Goal: Task Accomplishment & Management: Use online tool/utility

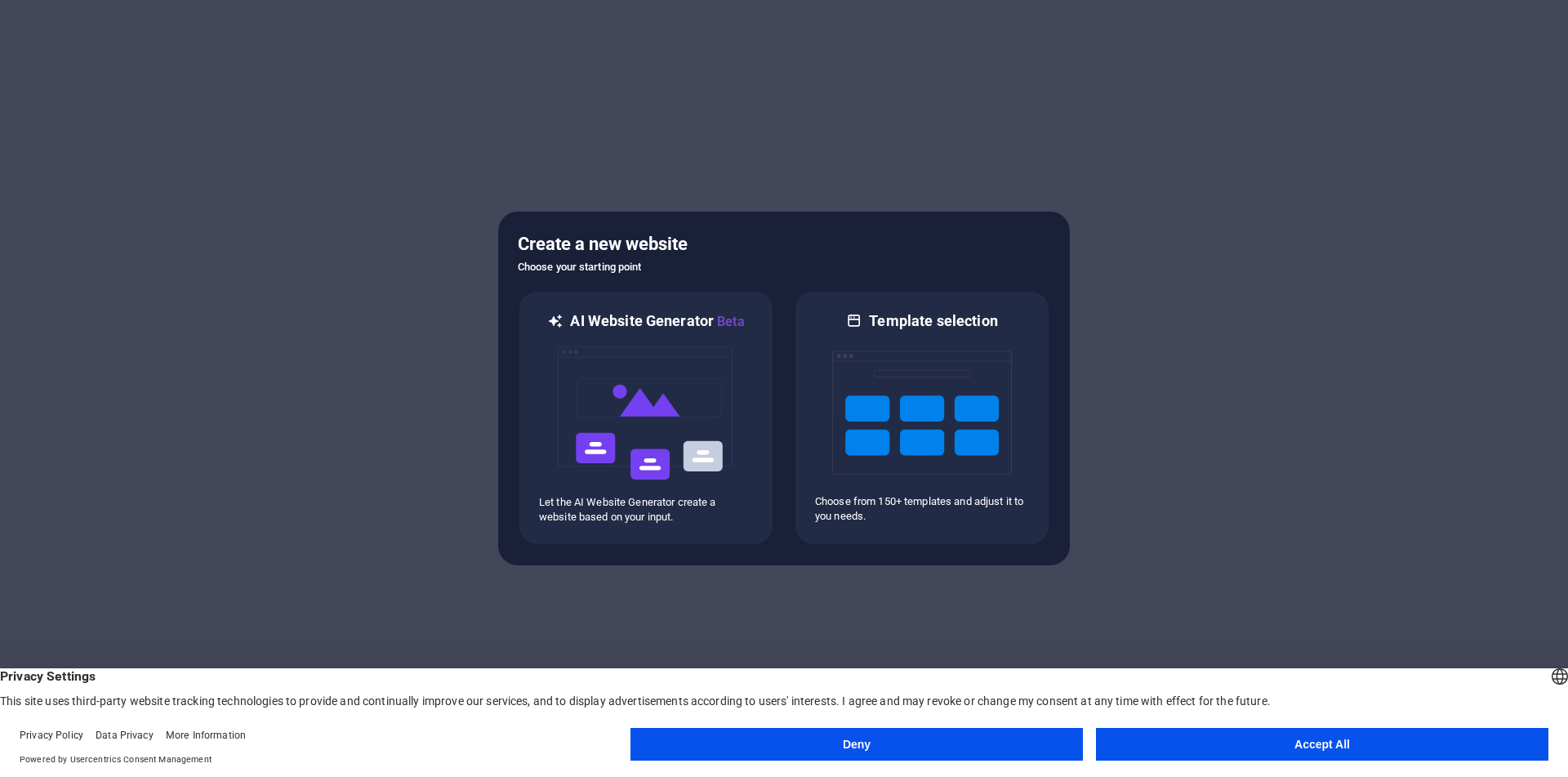
click at [1173, 756] on button "Accept All" at bounding box center [1321, 744] width 452 height 33
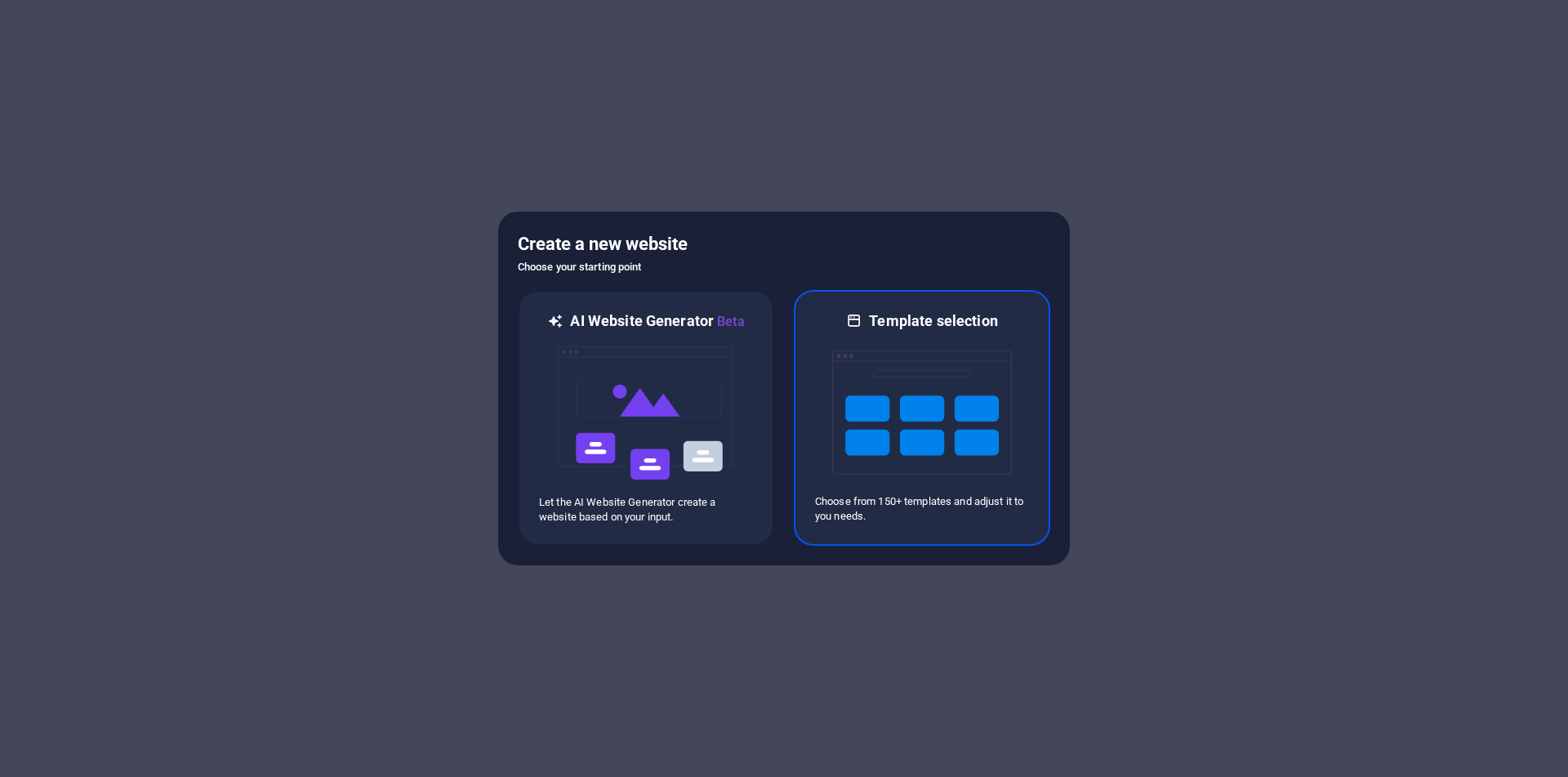
click at [906, 447] on img at bounding box center [922, 412] width 180 height 163
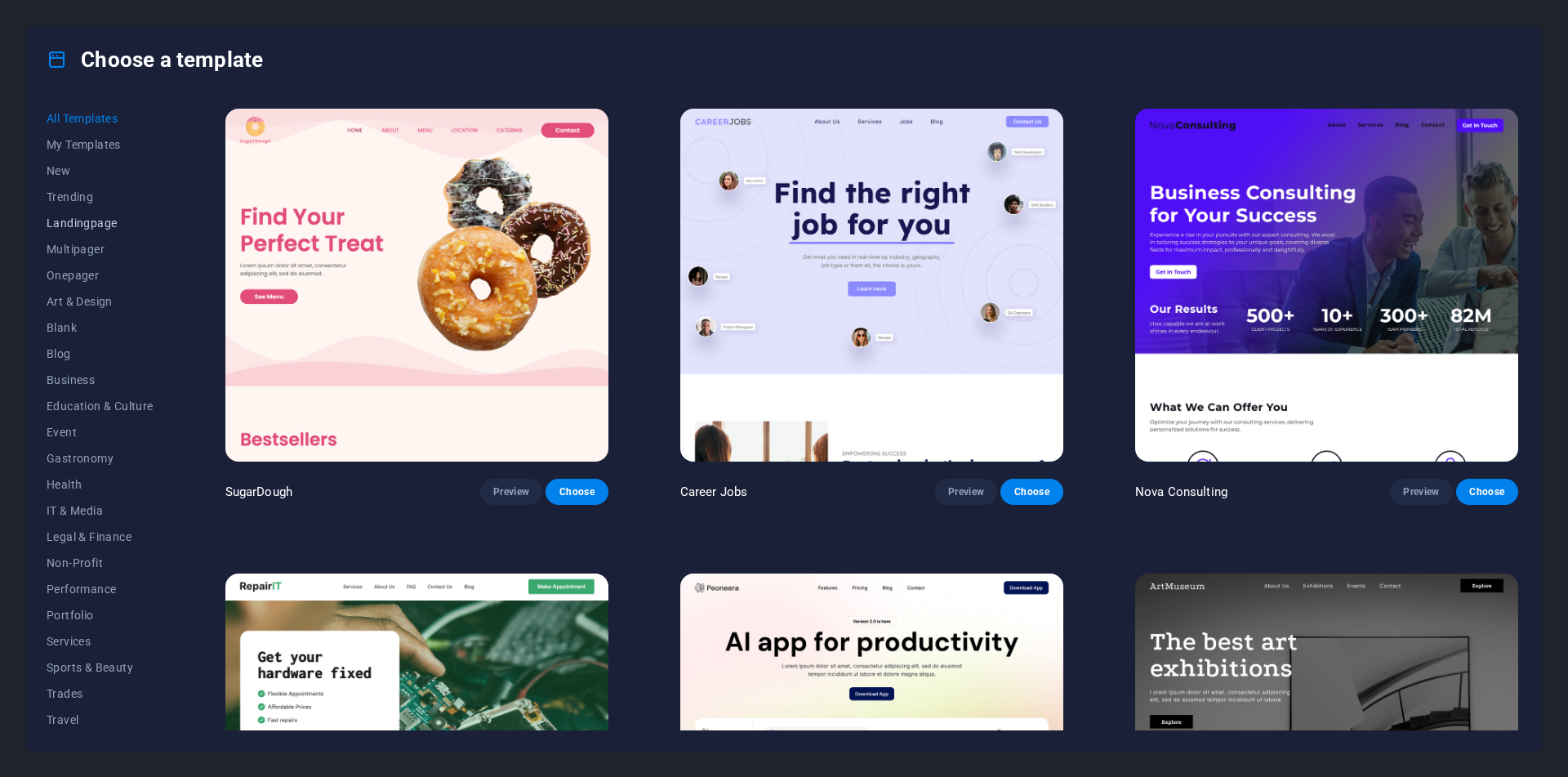
click at [78, 219] on span "Landingpage" at bounding box center [100, 223] width 107 height 13
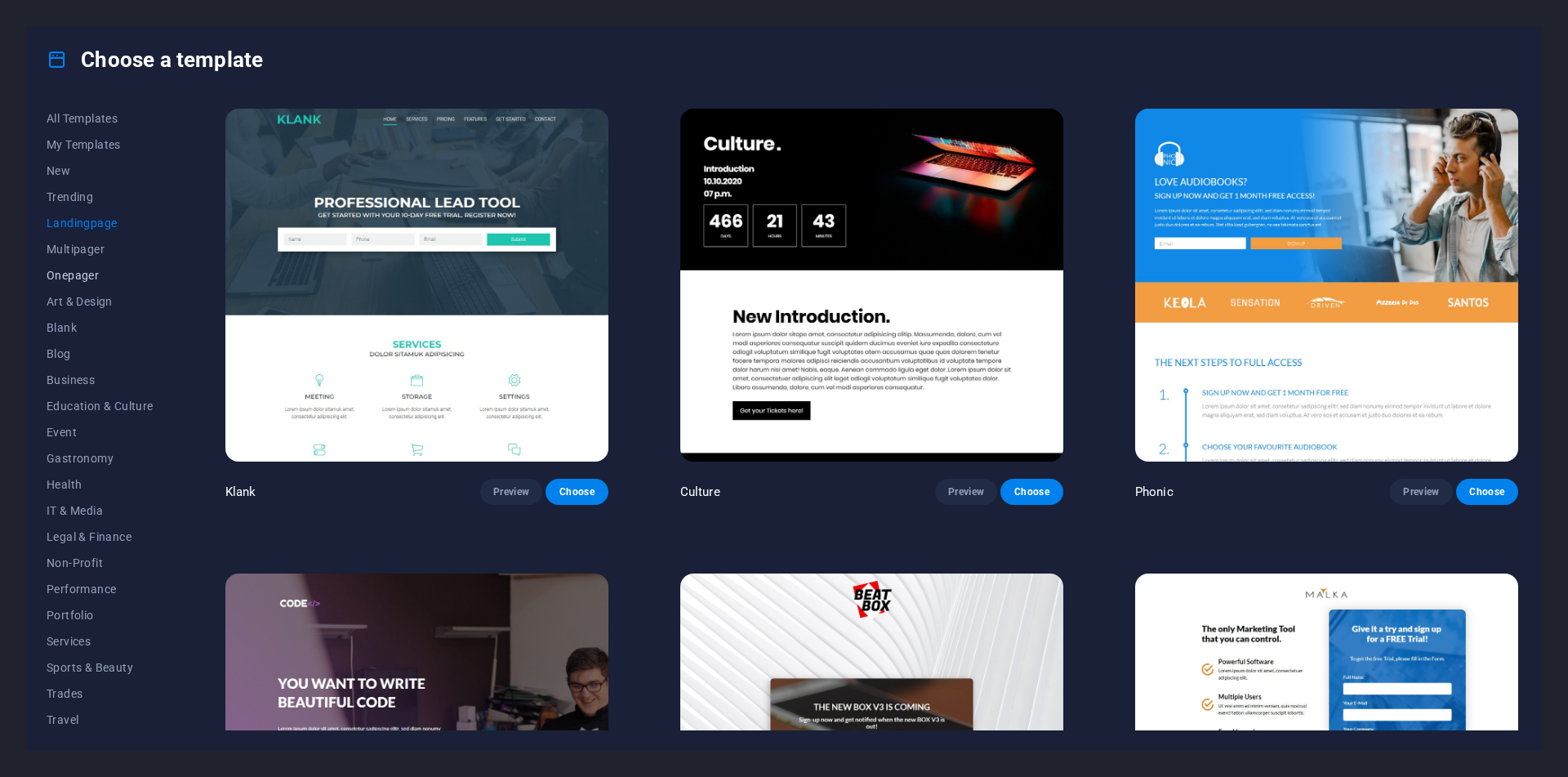
click at [85, 264] on button "Onepager" at bounding box center [100, 275] width 107 height 26
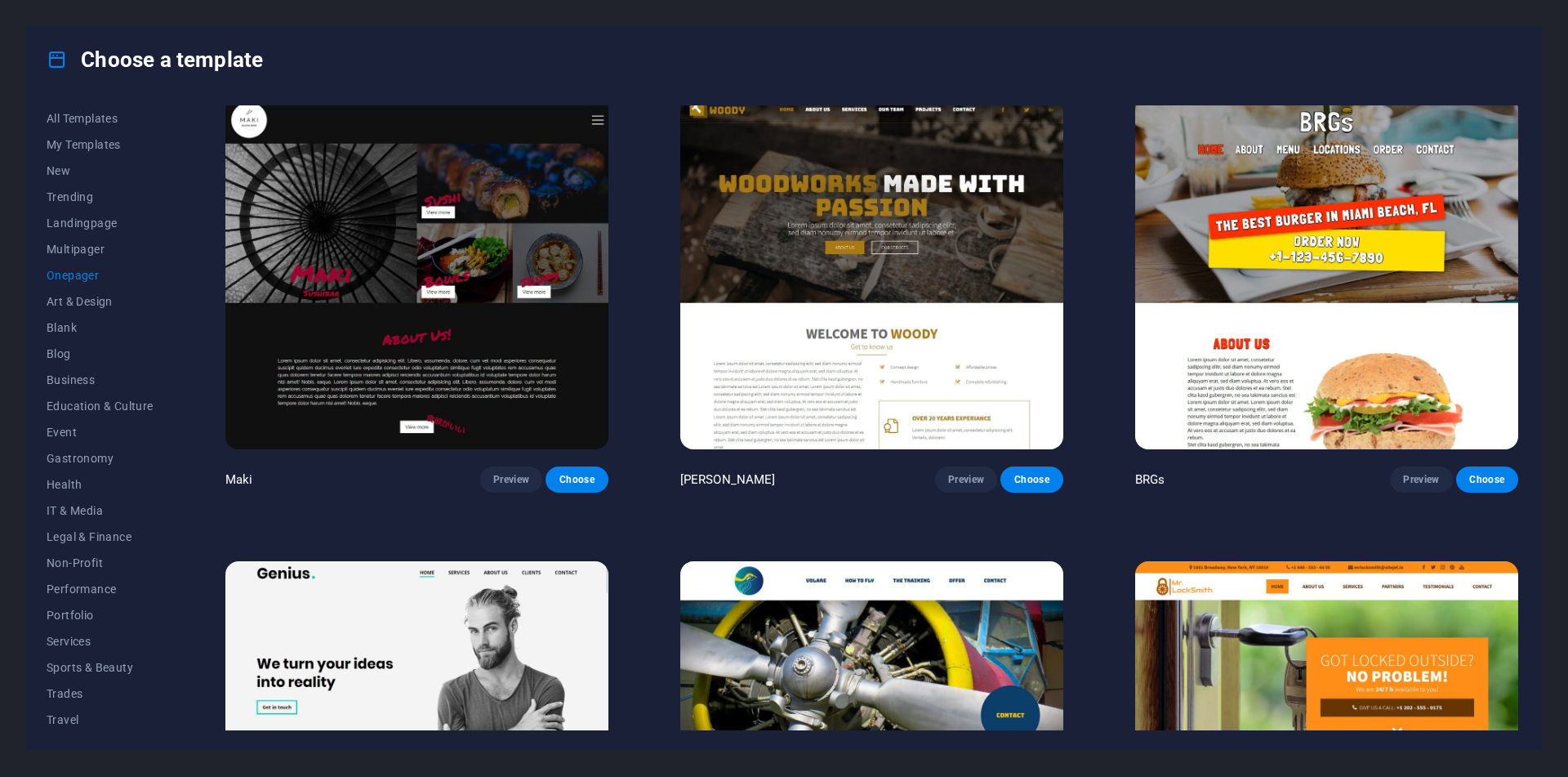
scroll to position [4230, 0]
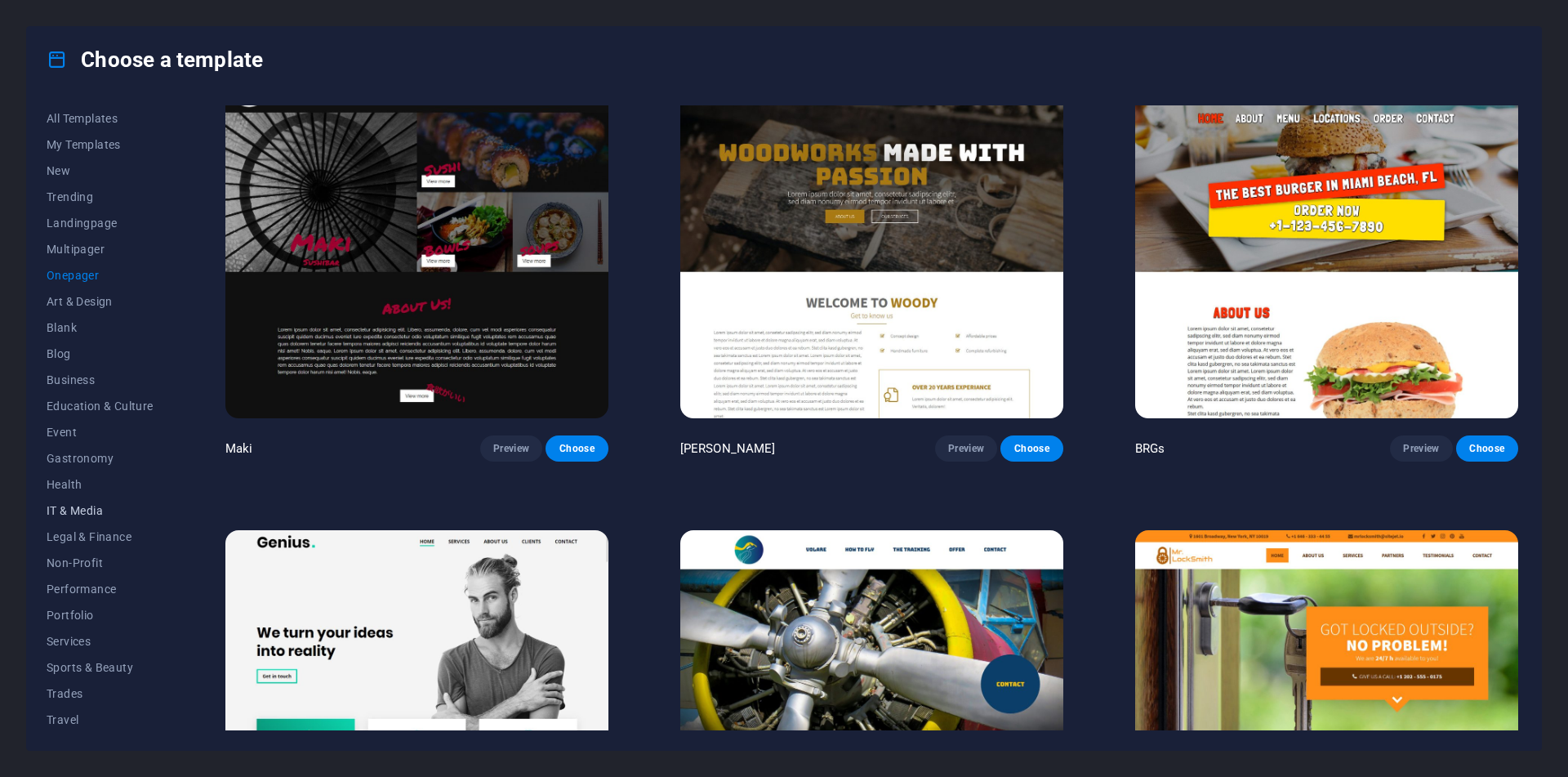
click at [85, 511] on span "IT & Media" at bounding box center [100, 511] width 107 height 13
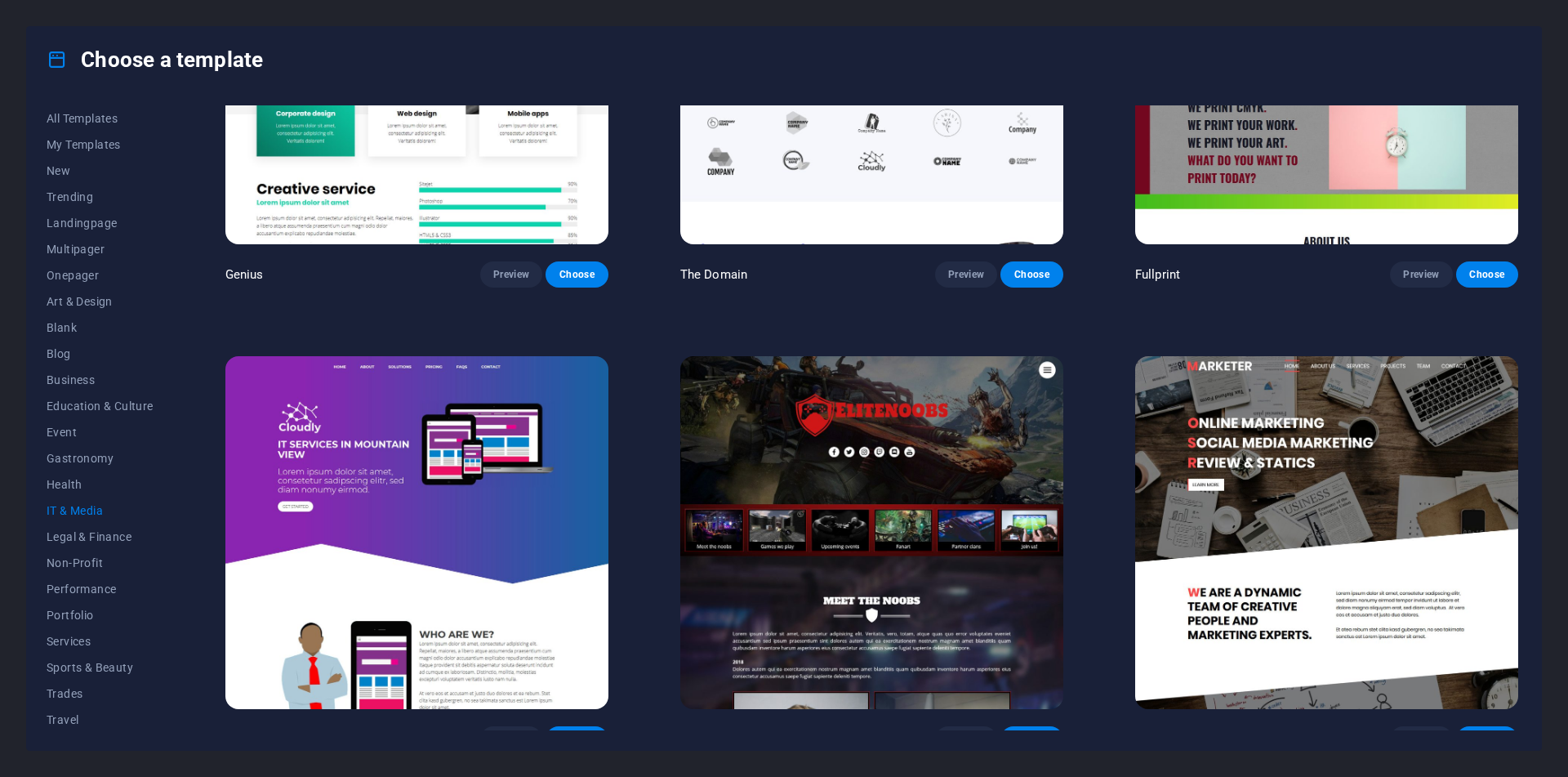
scroll to position [1173, 0]
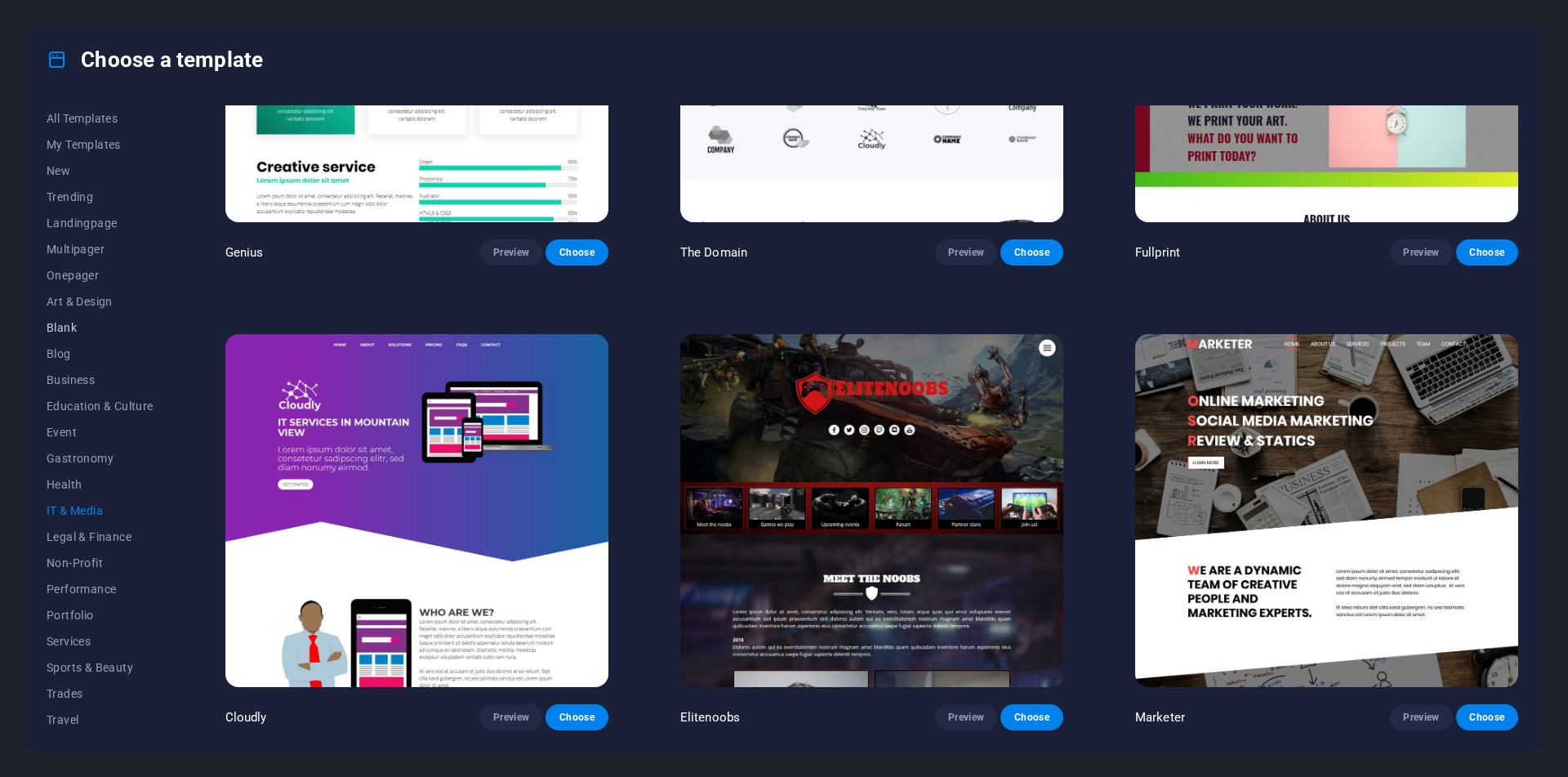
click at [107, 325] on span "Blank" at bounding box center [100, 327] width 107 height 13
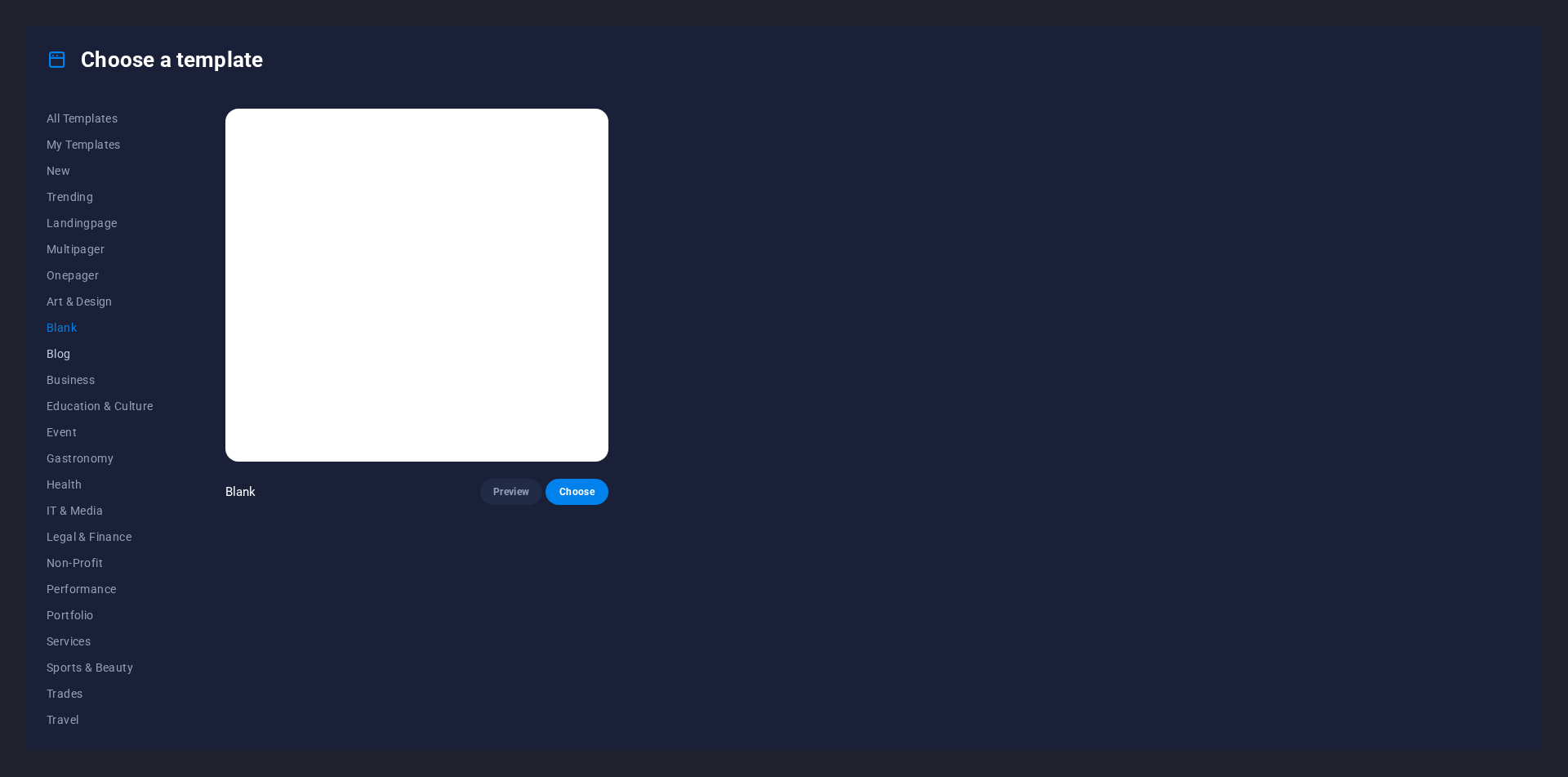
click at [72, 354] on span "Blog" at bounding box center [100, 354] width 107 height 13
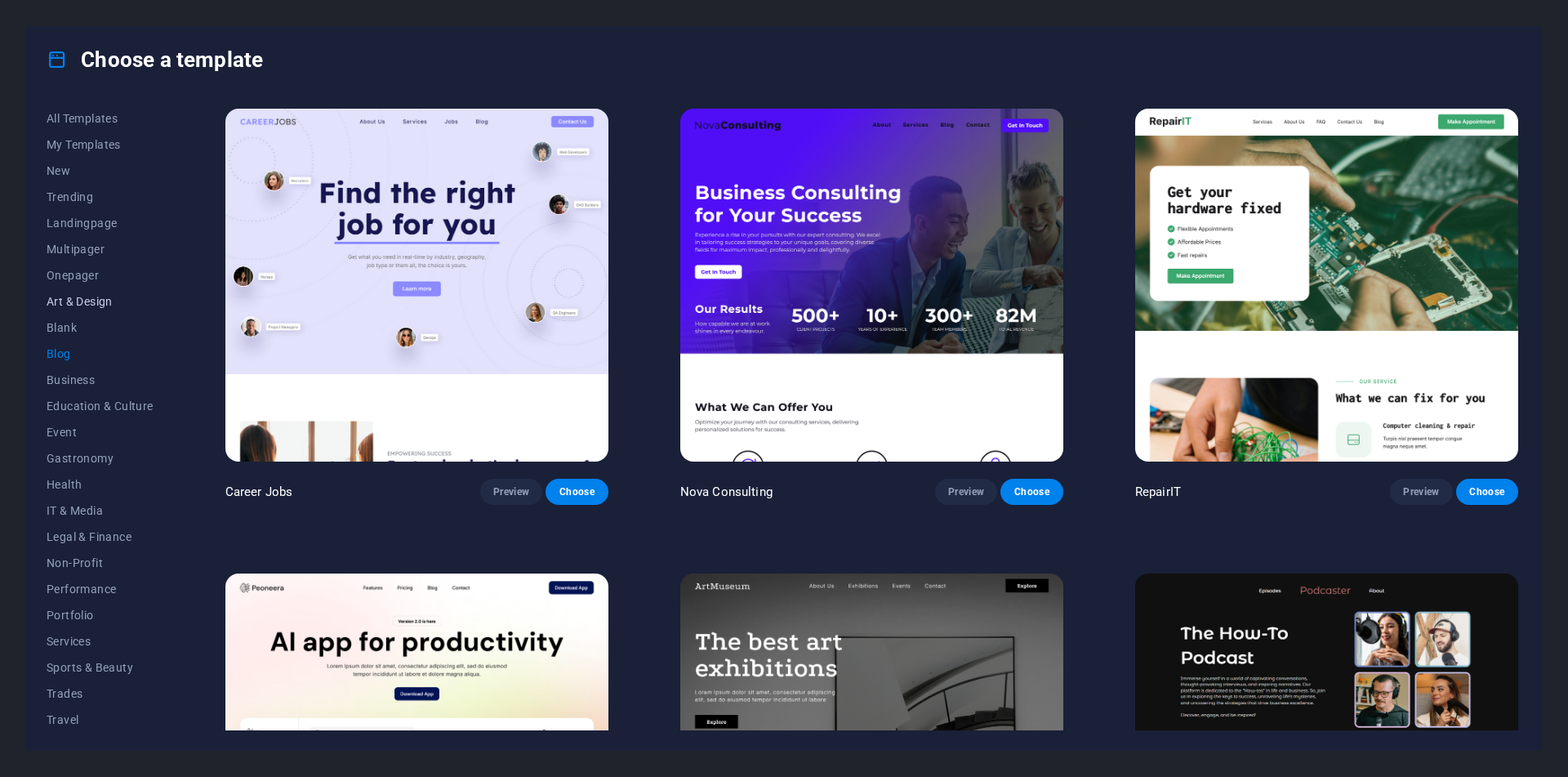
click at [106, 300] on span "Art & Design" at bounding box center [100, 301] width 107 height 13
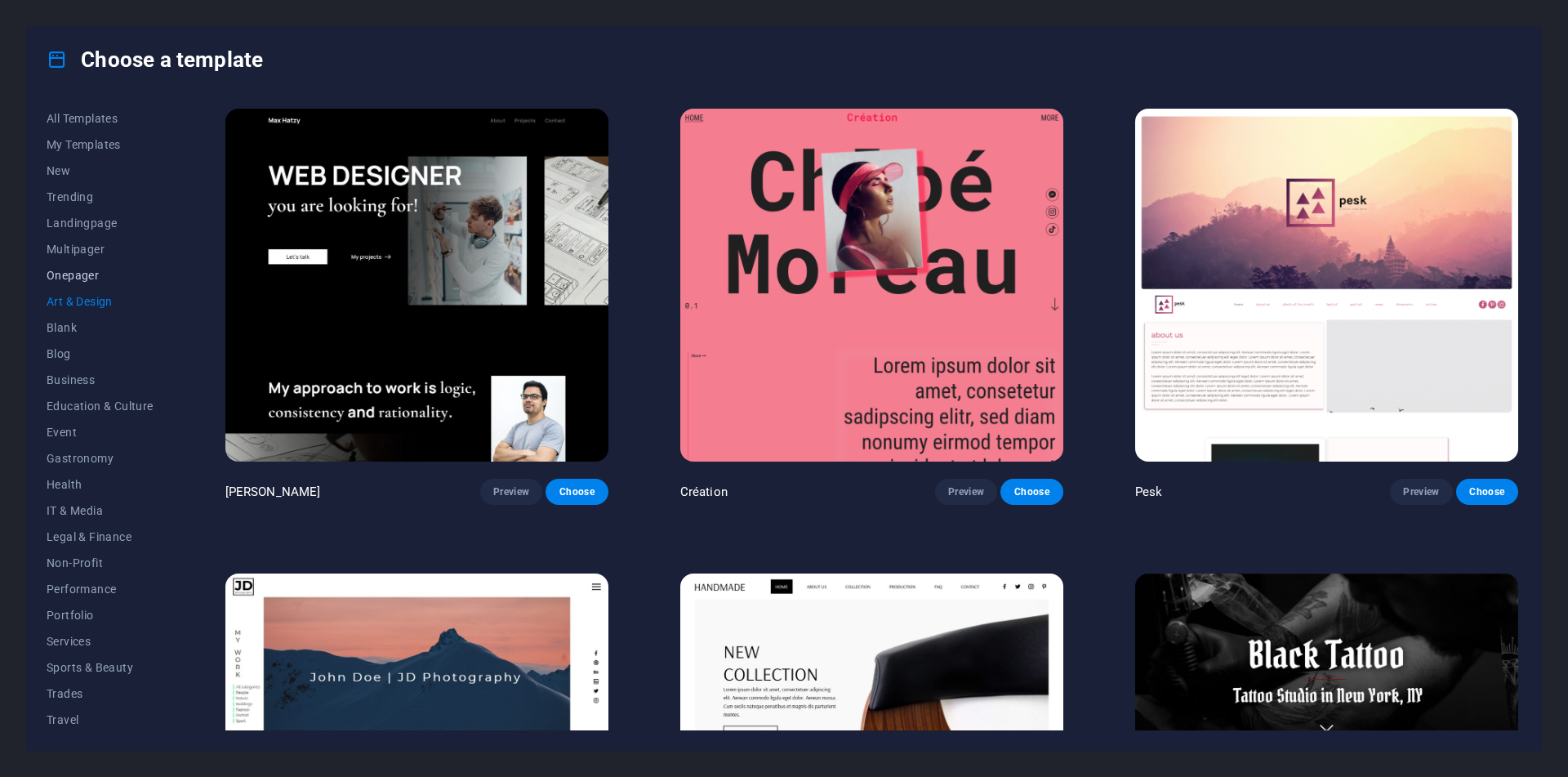
click at [100, 275] on span "Onepager" at bounding box center [100, 275] width 107 height 13
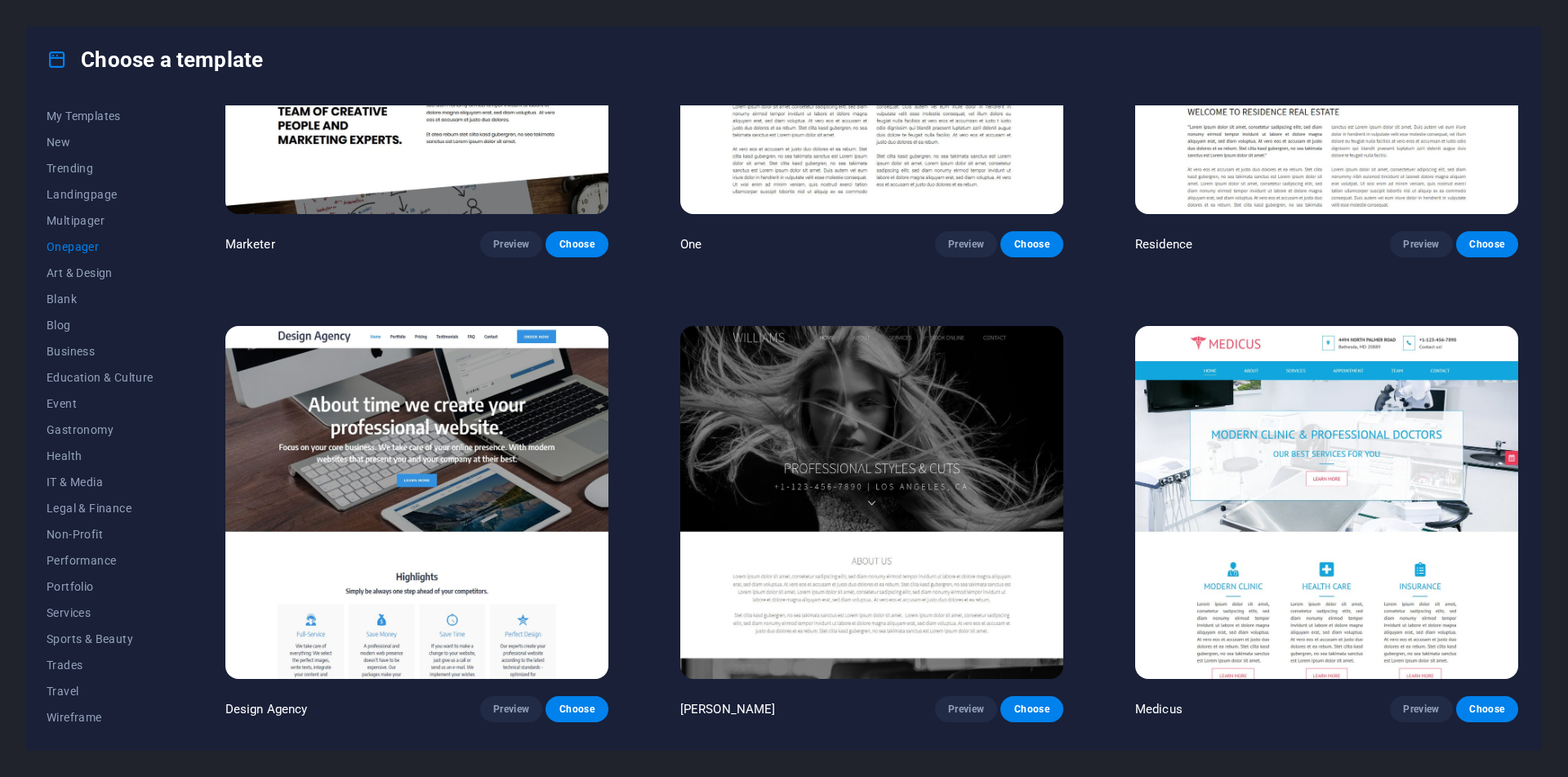
scroll to position [9550, 0]
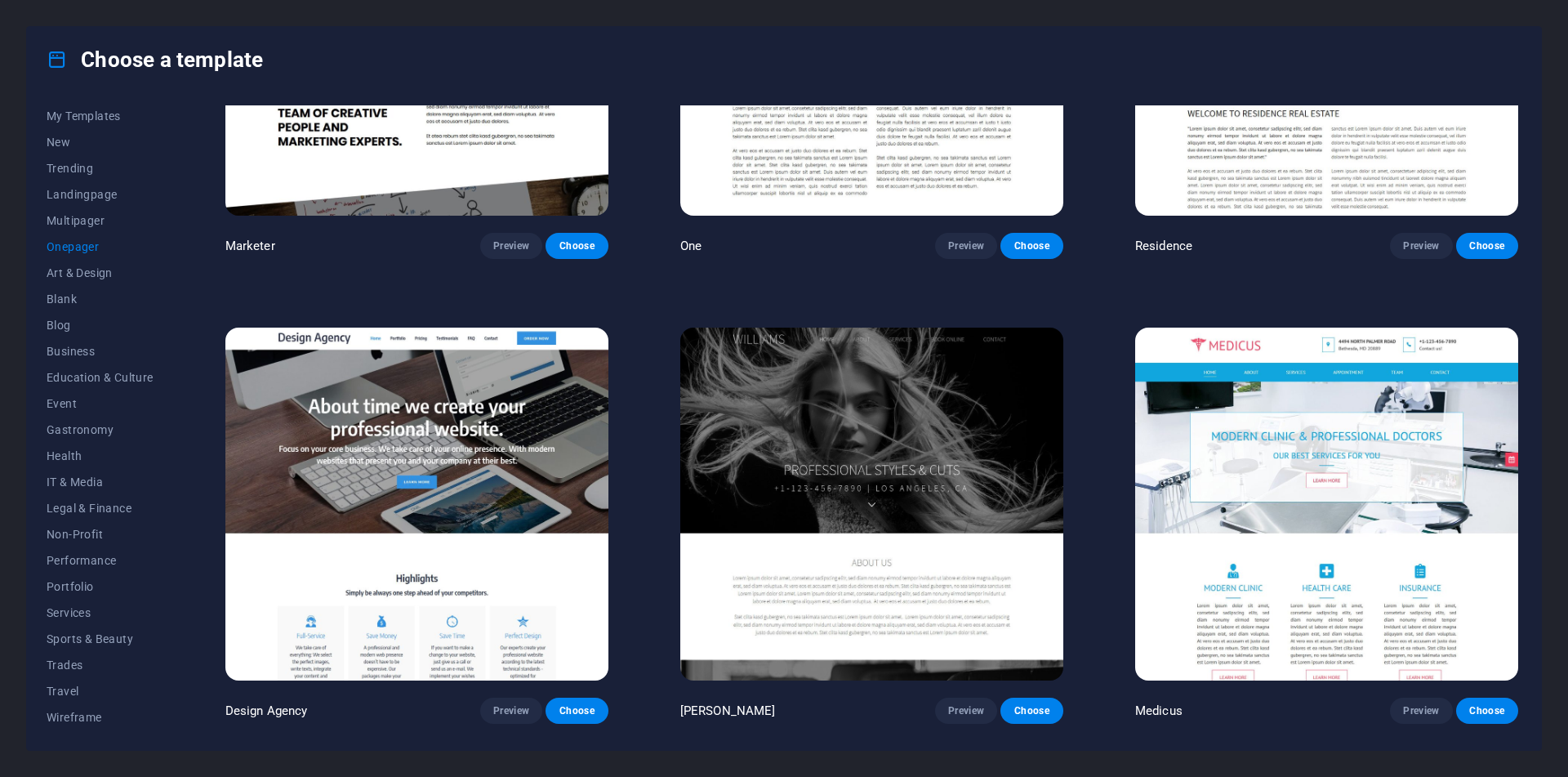
click at [905, 606] on img at bounding box center [872, 504] width 383 height 353
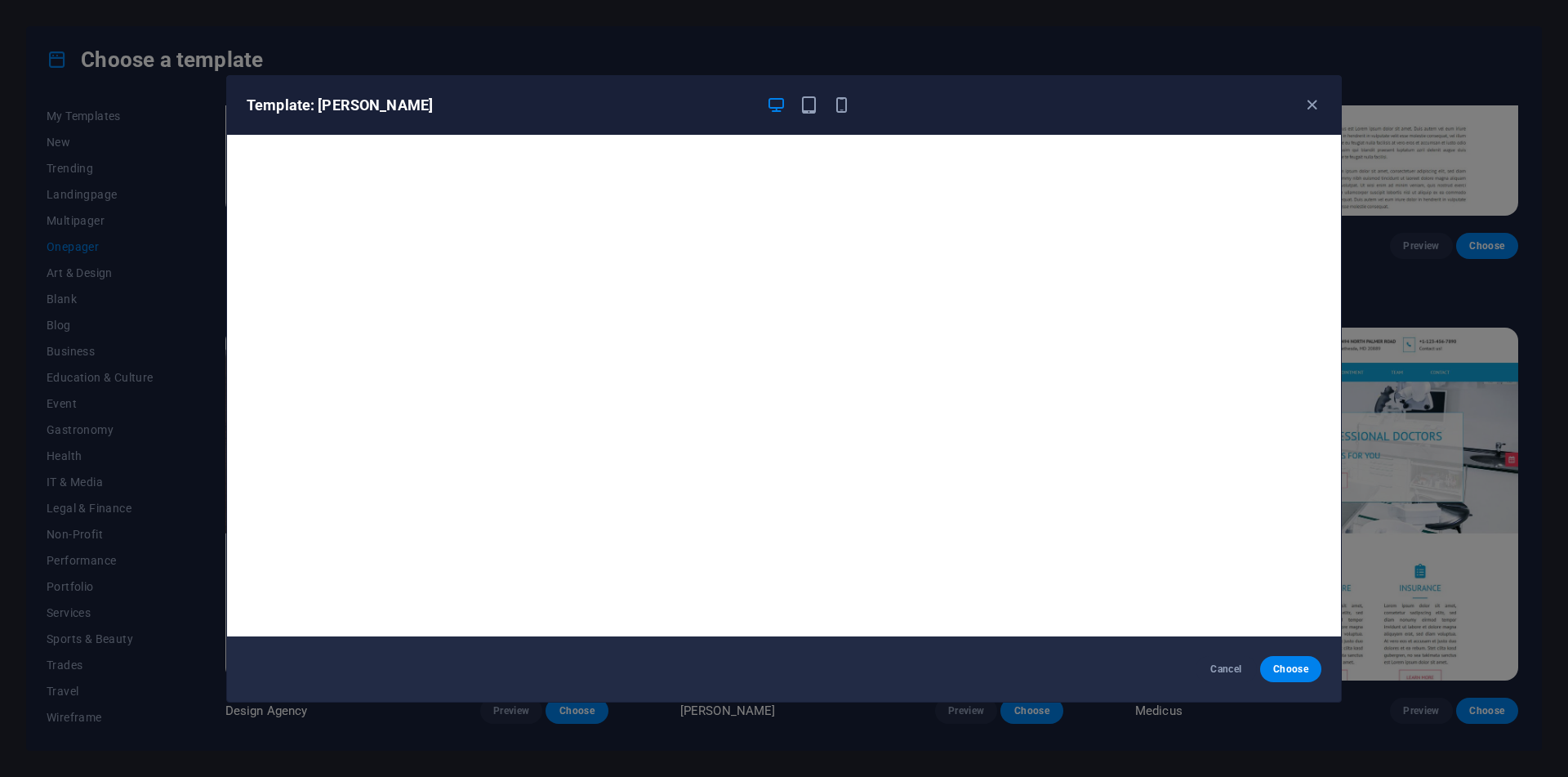
scroll to position [4, 0]
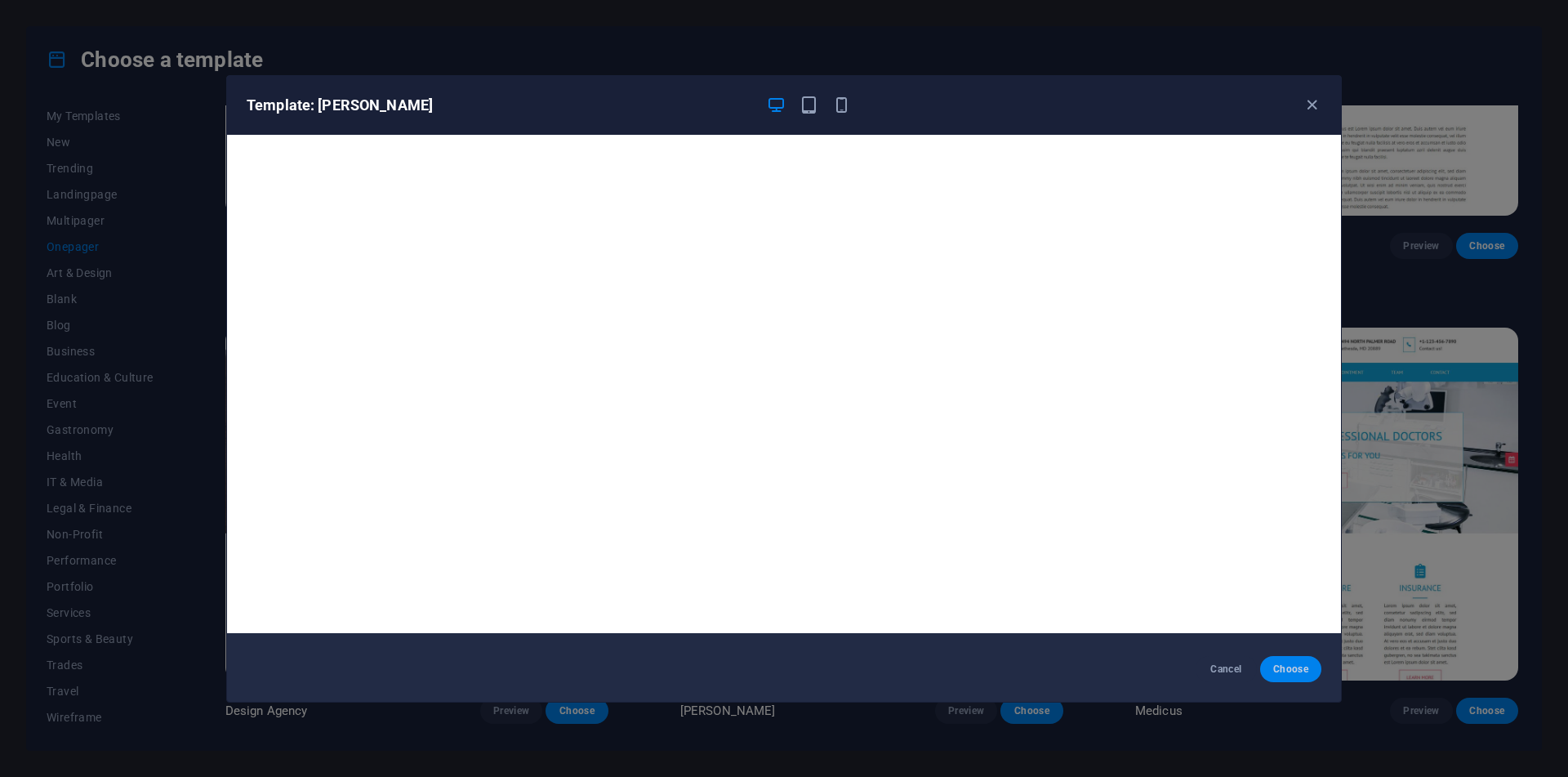
click at [1311, 671] on button "Choose" at bounding box center [1290, 669] width 61 height 26
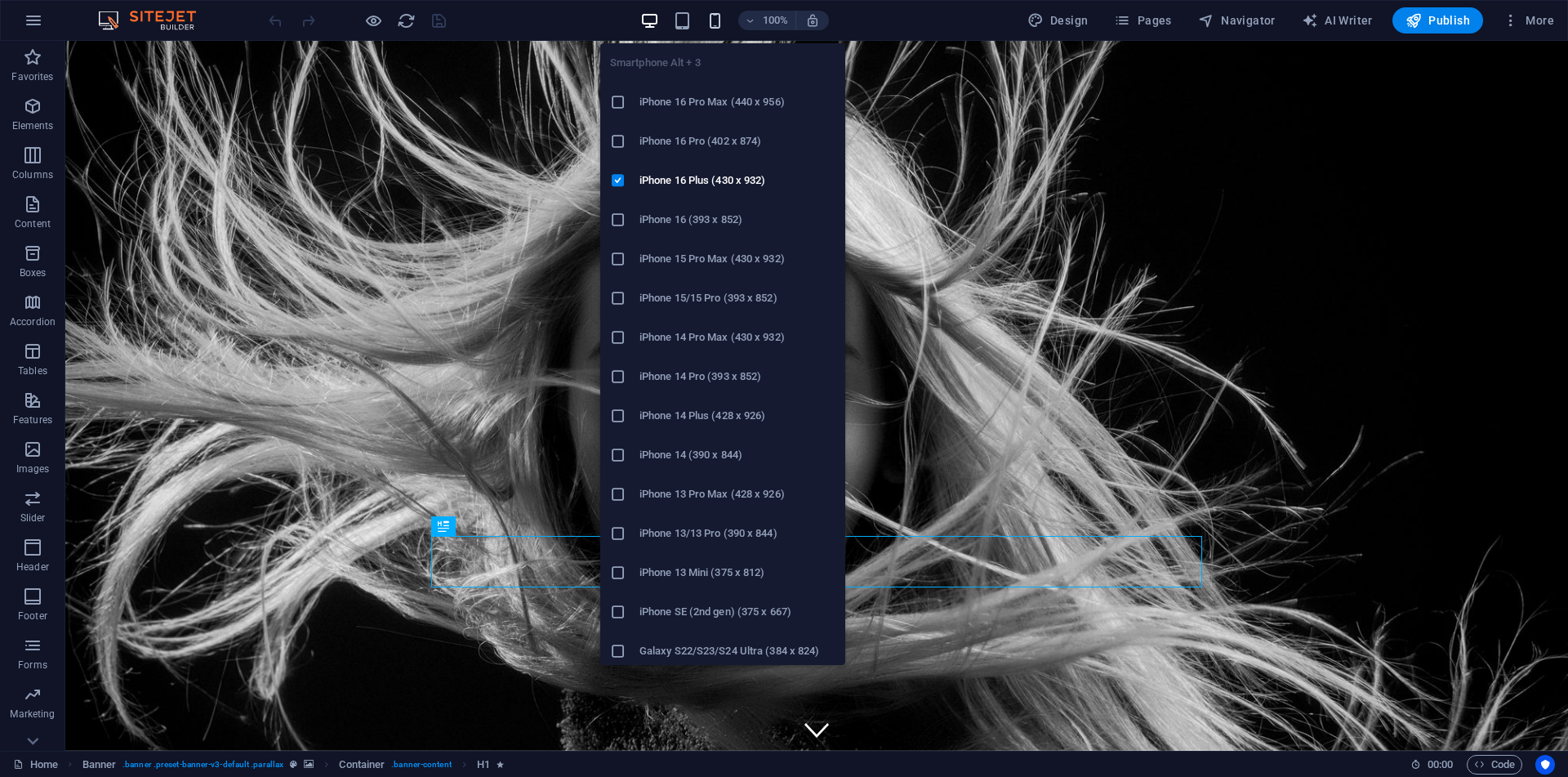
click at [750, 267] on h6 "iPhone 15 Pro Max (430 x 932)" at bounding box center [737, 259] width 196 height 19
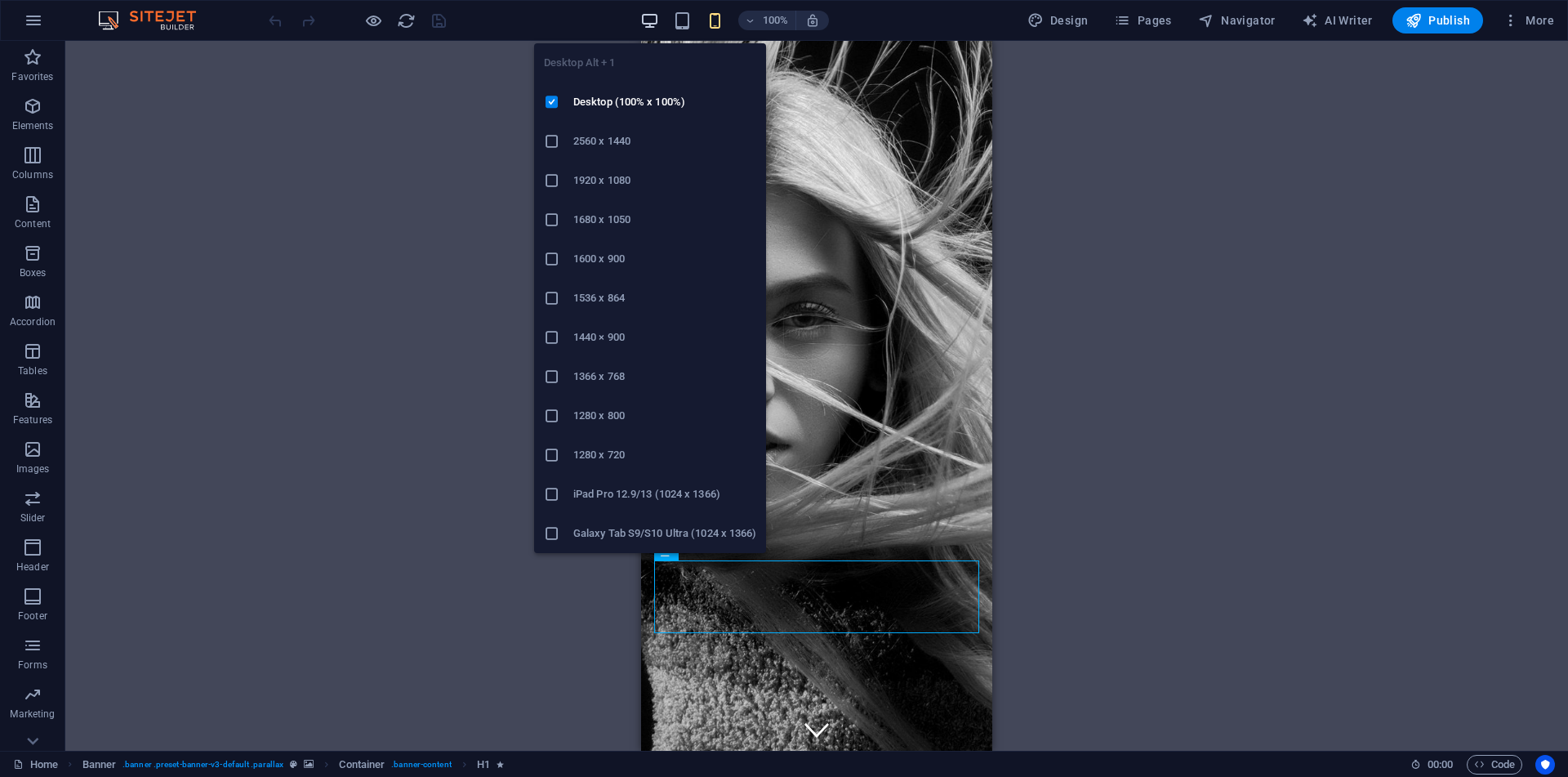
click at [650, 21] on icon "button" at bounding box center [649, 20] width 19 height 19
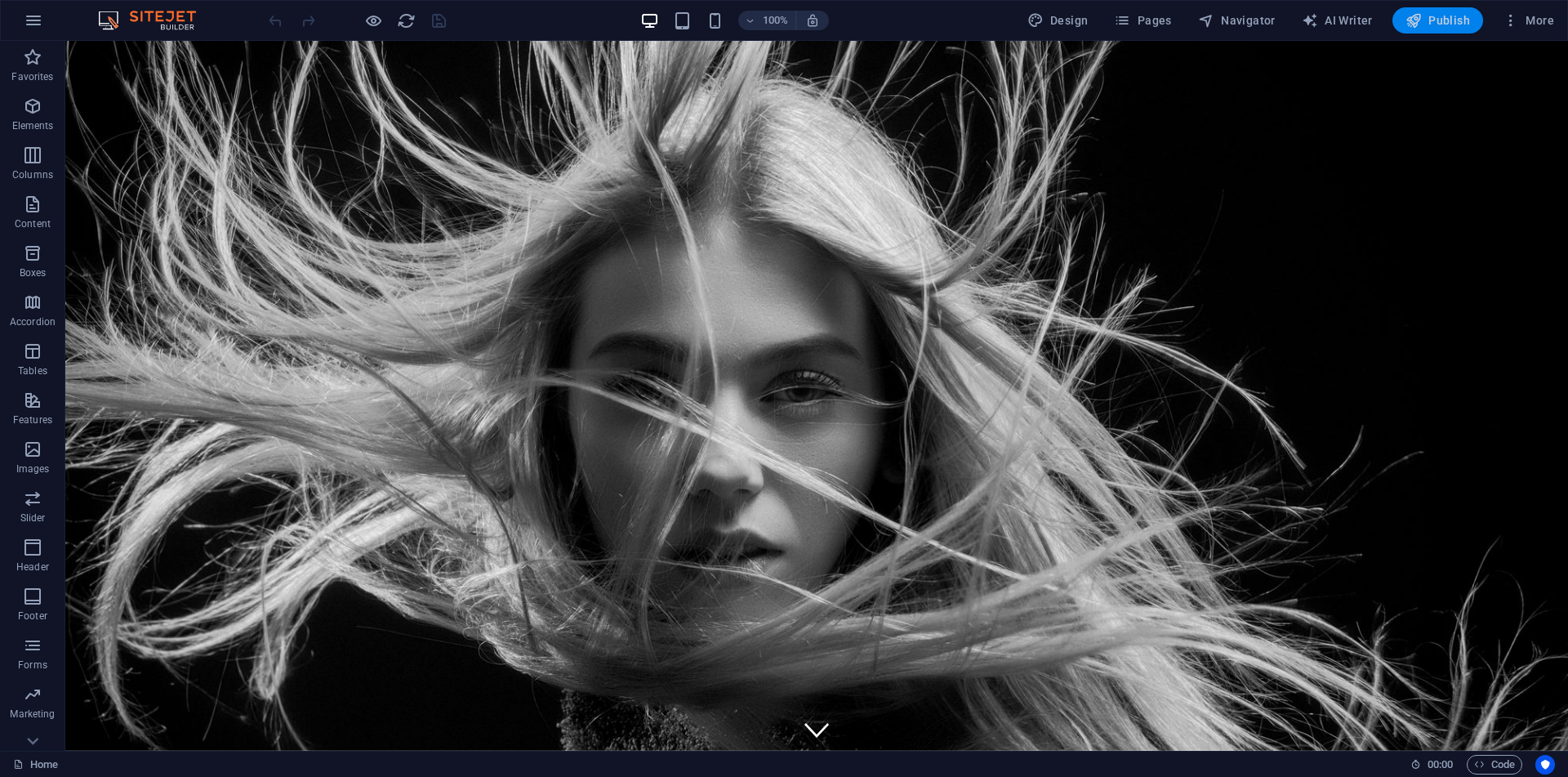
click at [1414, 30] on button "Publish" at bounding box center [1438, 20] width 91 height 26
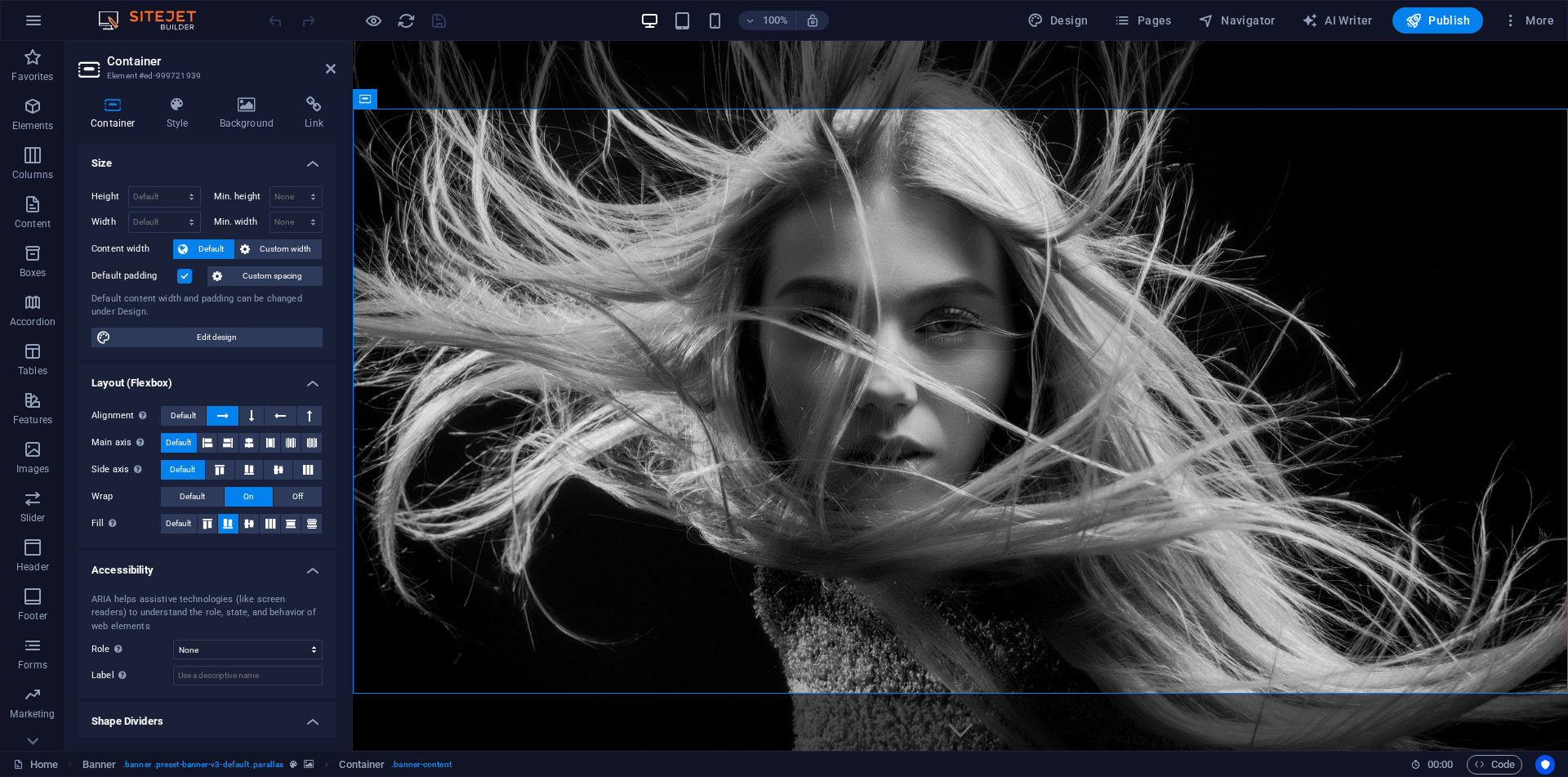
click at [135, 164] on h4 "Size" at bounding box center [207, 158] width 257 height 29
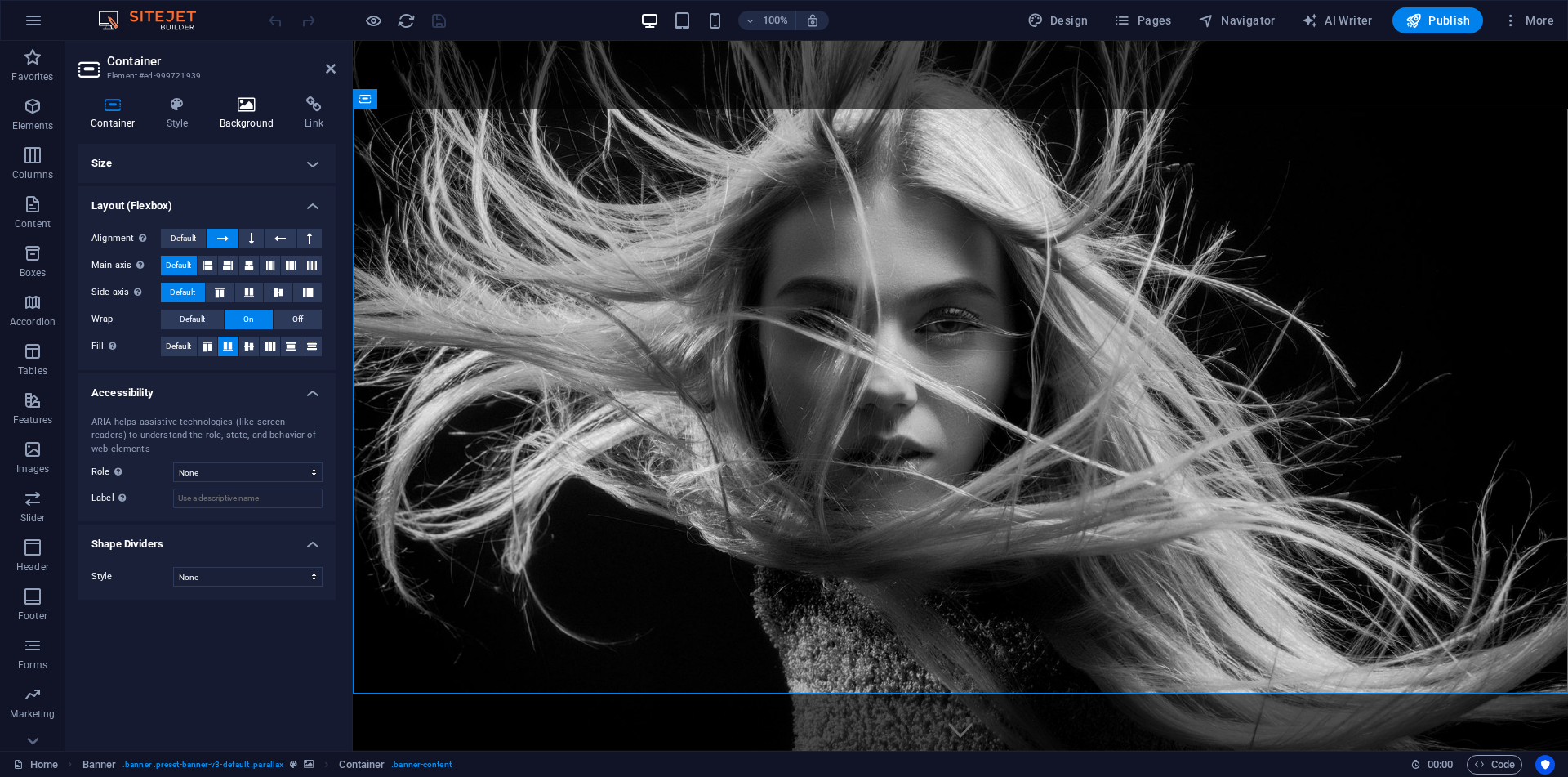
click at [230, 117] on h4 "Background" at bounding box center [249, 113] width 85 height 34
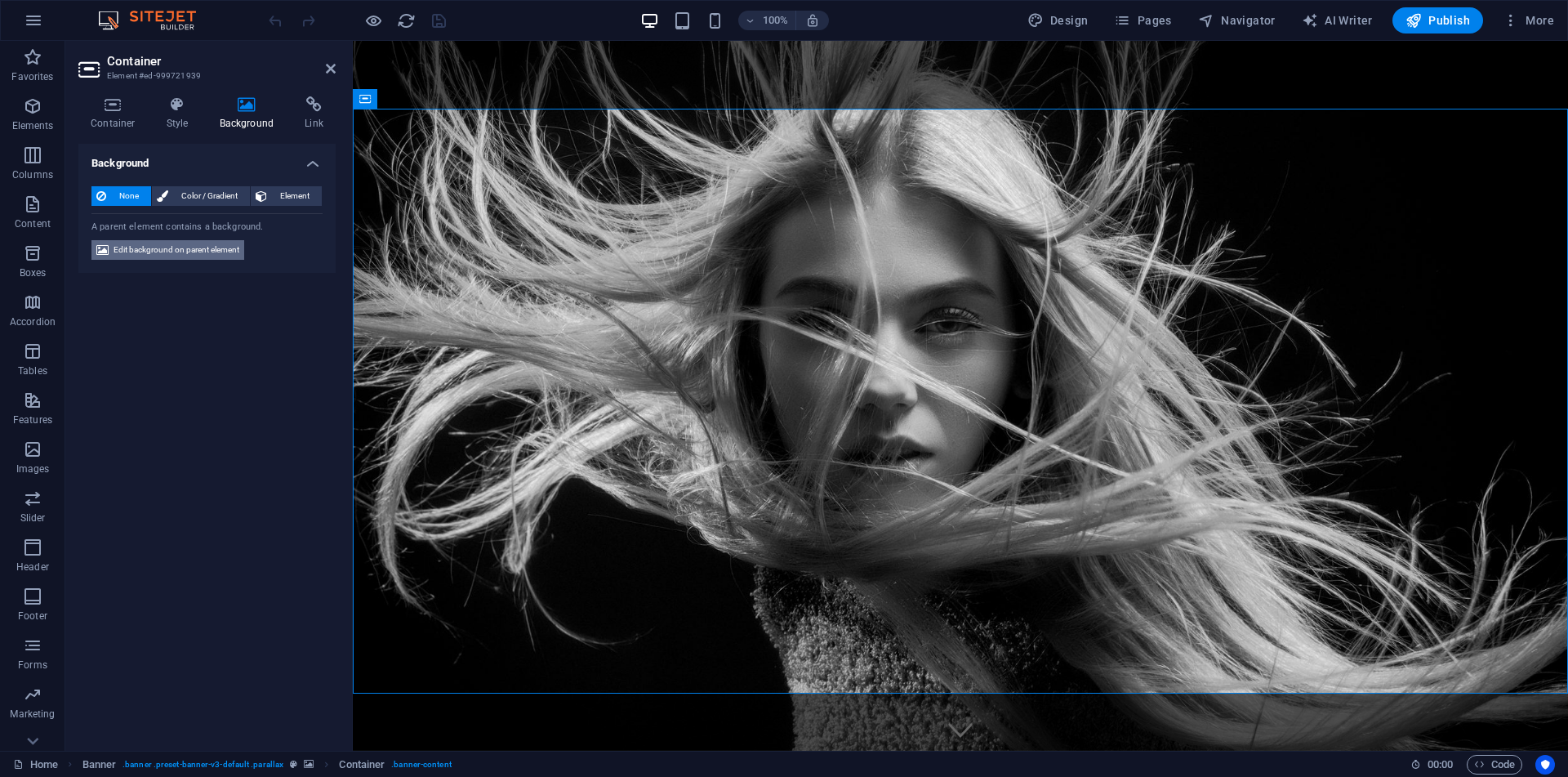
click at [193, 241] on span "Edit background on parent element" at bounding box center [176, 250] width 126 height 19
